Goal: Task Accomplishment & Management: Use online tool/utility

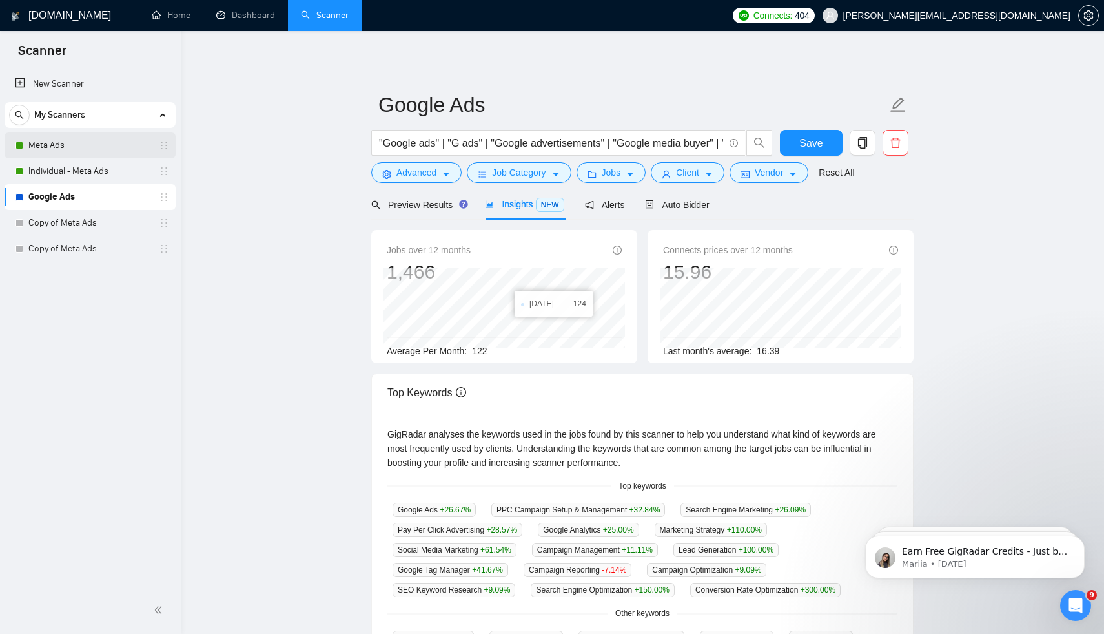
click at [56, 143] on link "Meta Ads" at bounding box center [89, 145] width 123 height 26
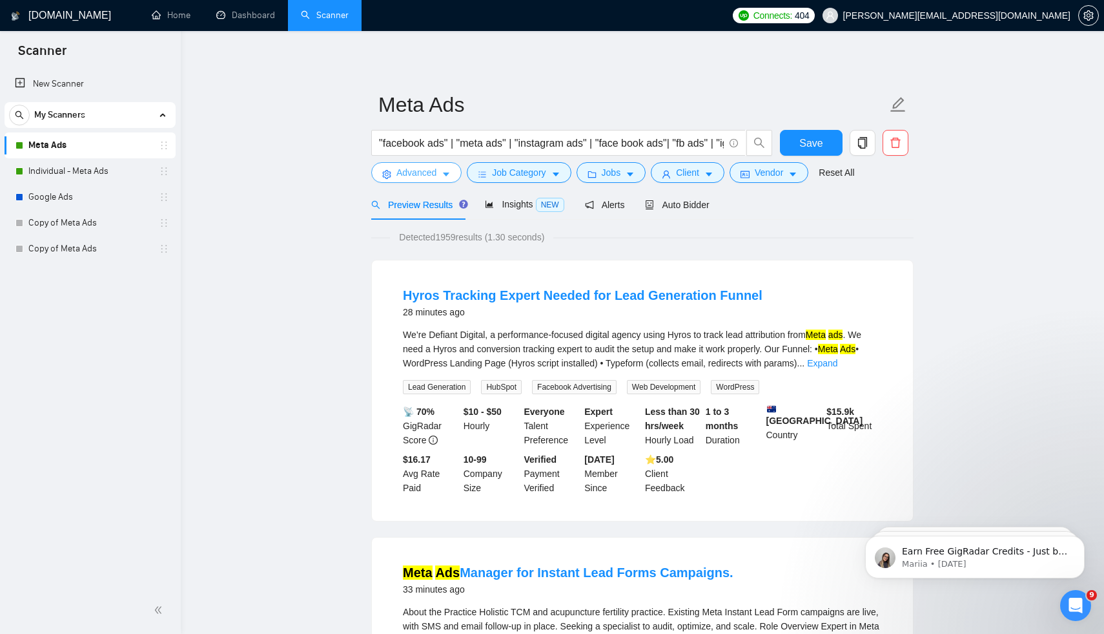
click at [431, 172] on span "Advanced" at bounding box center [417, 172] width 40 height 14
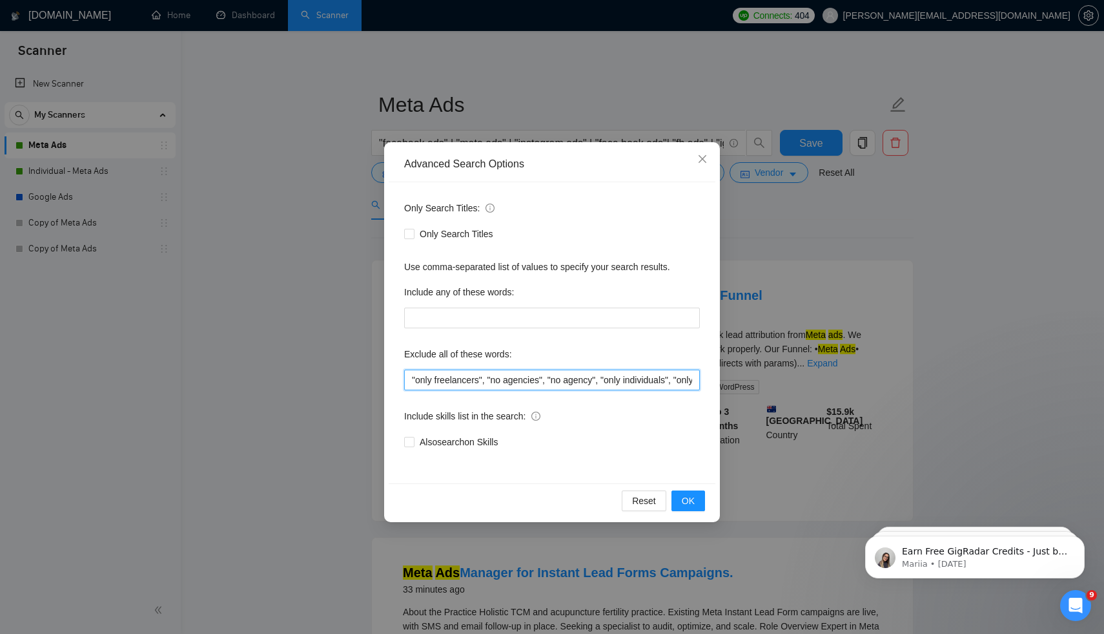
click at [489, 384] on input ""only freelancers", "no agencies", "no agency", "only individuals", "only indiv…" at bounding box center [552, 379] width 296 height 21
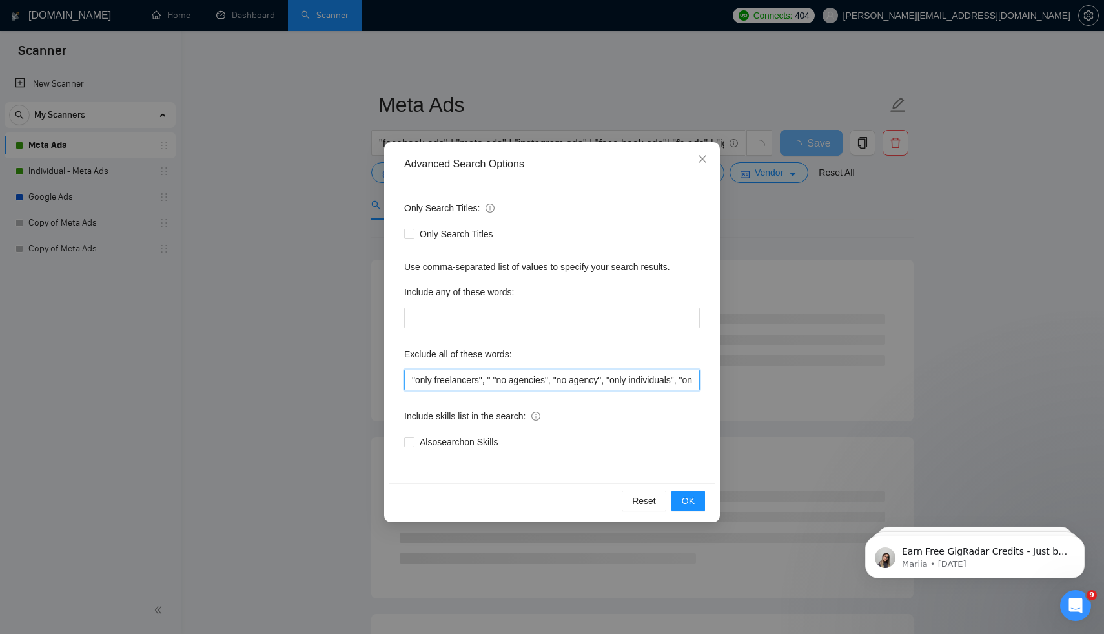
paste input "Hyros"
type input ""only freelancers", "Hyros", "no agencies", "no agency", "only individuals", "o…"
click at [696, 508] on button "OK" at bounding box center [689, 500] width 34 height 21
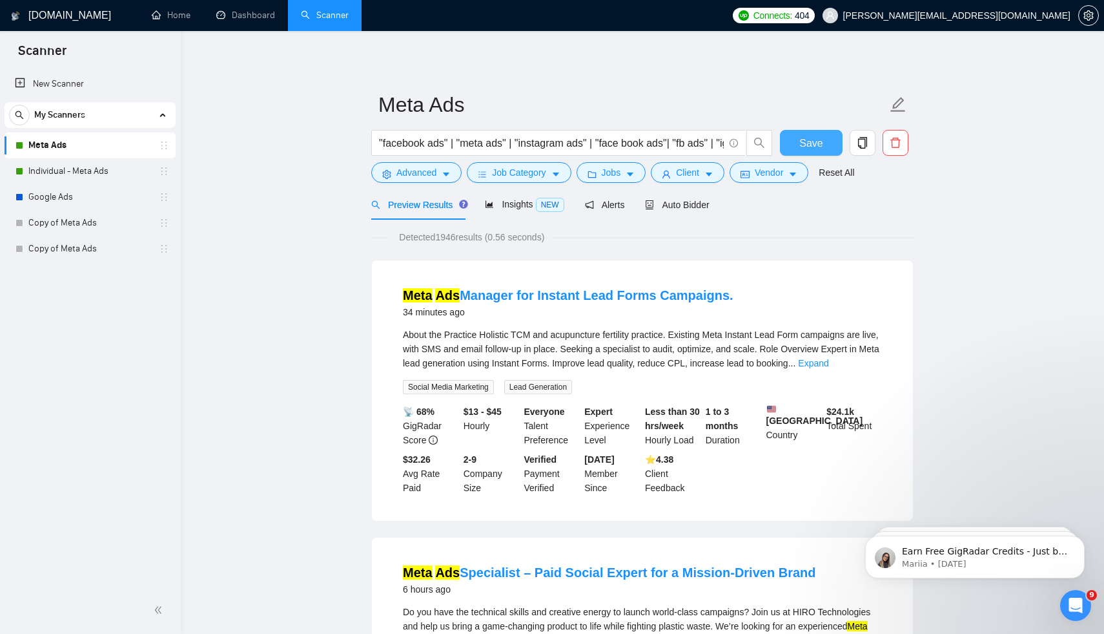
click at [802, 143] on span "Save" at bounding box center [810, 143] width 23 height 16
